Goal: Book appointment/travel/reservation

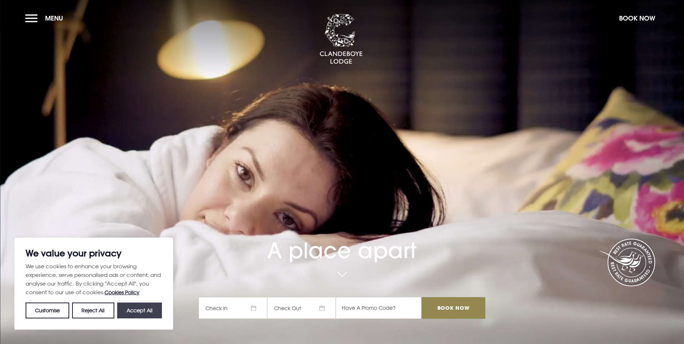
click at [136, 308] on button "Accept All" at bounding box center [139, 310] width 45 height 16
checkbox input "true"
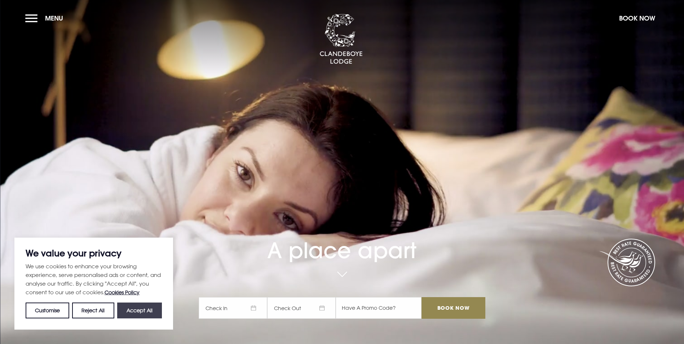
checkbox input "true"
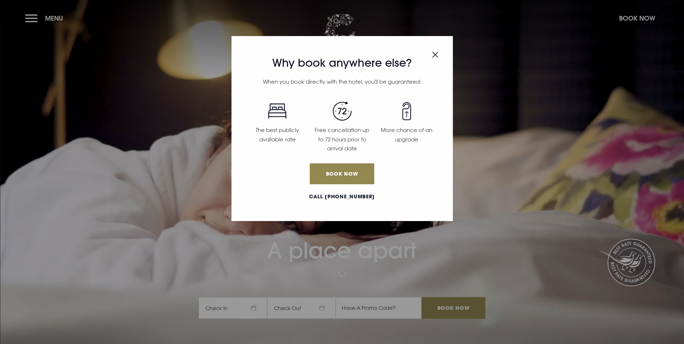
click at [30, 19] on div "Why book anywhere else? When you book directly with the hotel, you'll be guaran…" at bounding box center [342, 172] width 684 height 344
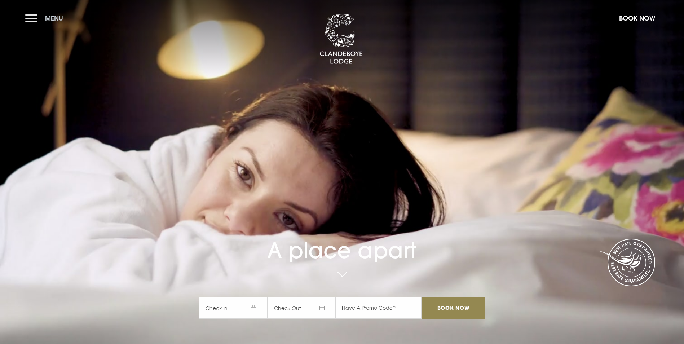
click at [30, 19] on button "Menu" at bounding box center [45, 17] width 41 height 15
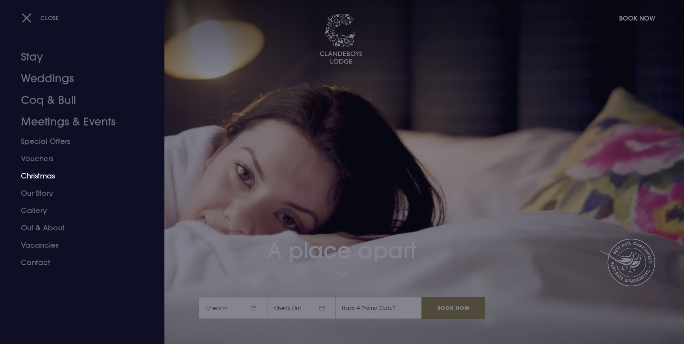
click at [48, 175] on link "Christmas" at bounding box center [78, 175] width 114 height 17
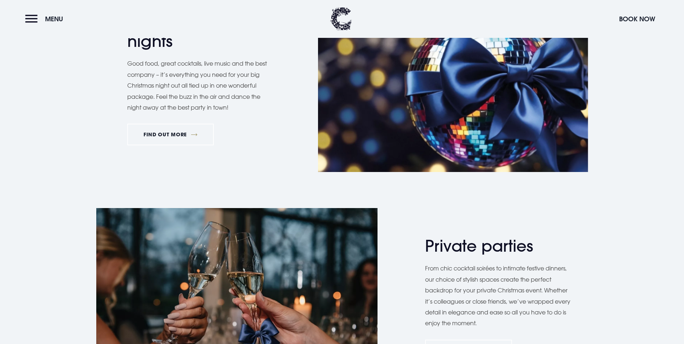
scroll to position [396, 0]
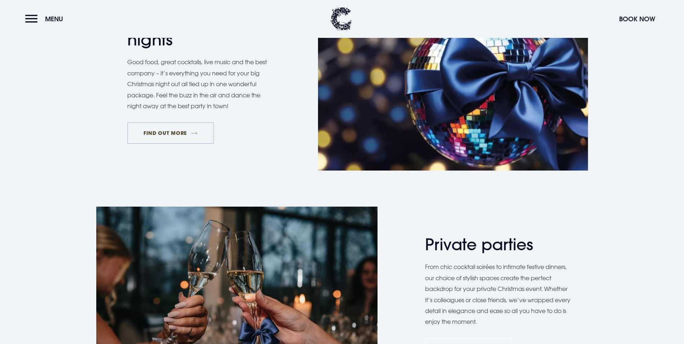
click at [159, 144] on link "FIND OUT MORE" at bounding box center [170, 133] width 87 height 22
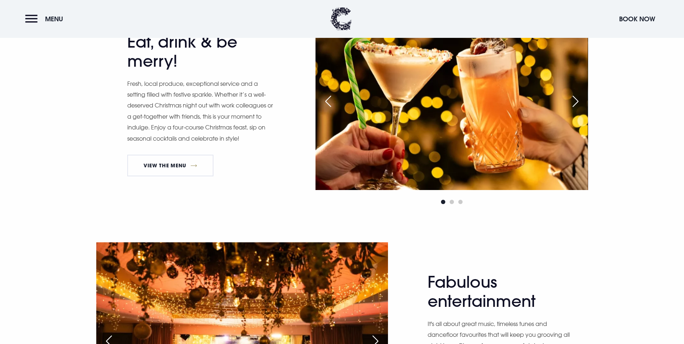
scroll to position [360, 0]
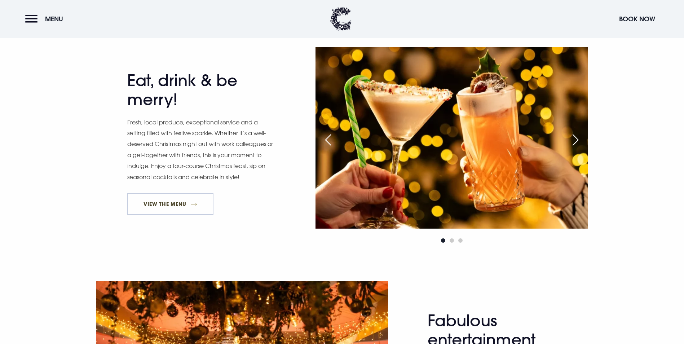
click at [164, 215] on link "View The Menu" at bounding box center [170, 204] width 86 height 22
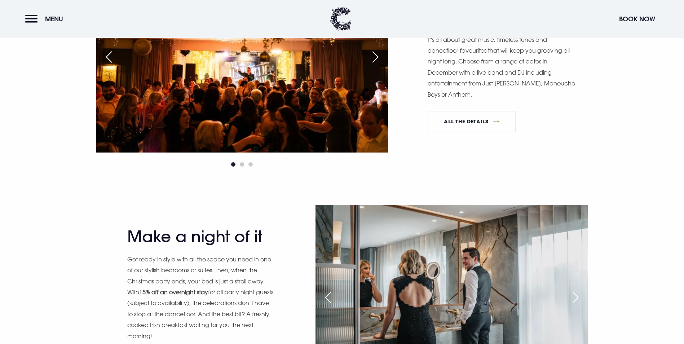
scroll to position [685, 0]
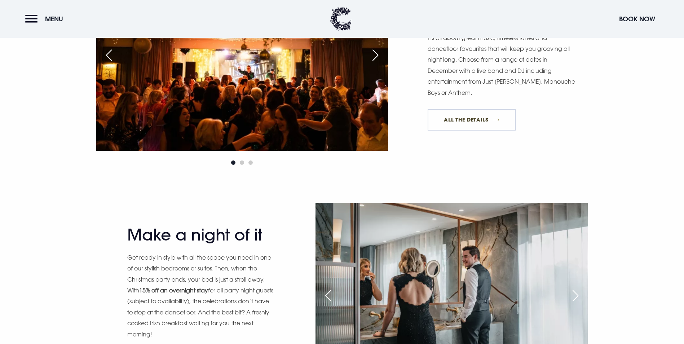
click at [466, 130] on link "All The Details" at bounding box center [471, 120] width 88 height 22
